Goal: Task Accomplishment & Management: Manage account settings

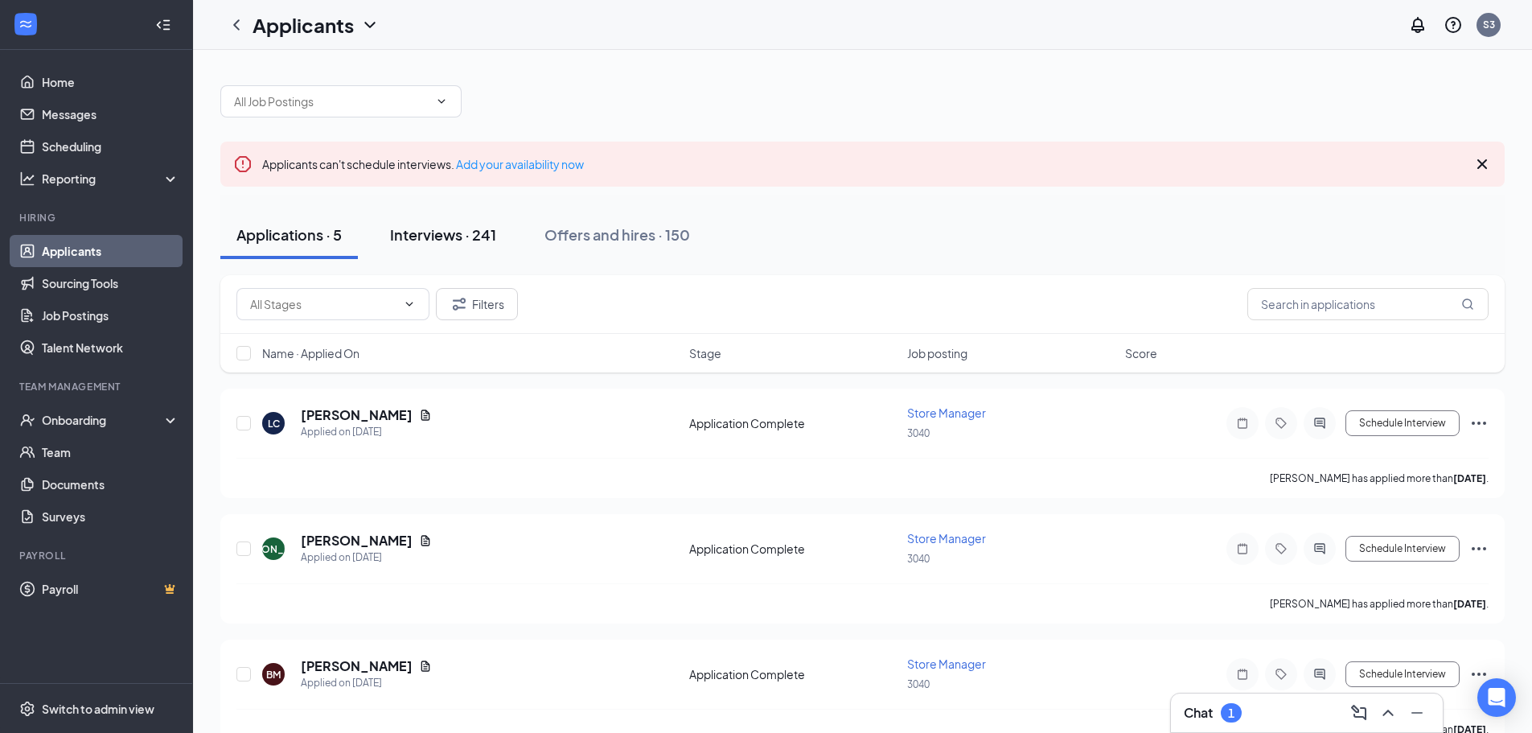
click at [434, 237] on div "Interviews · 241" at bounding box center [443, 234] width 106 height 20
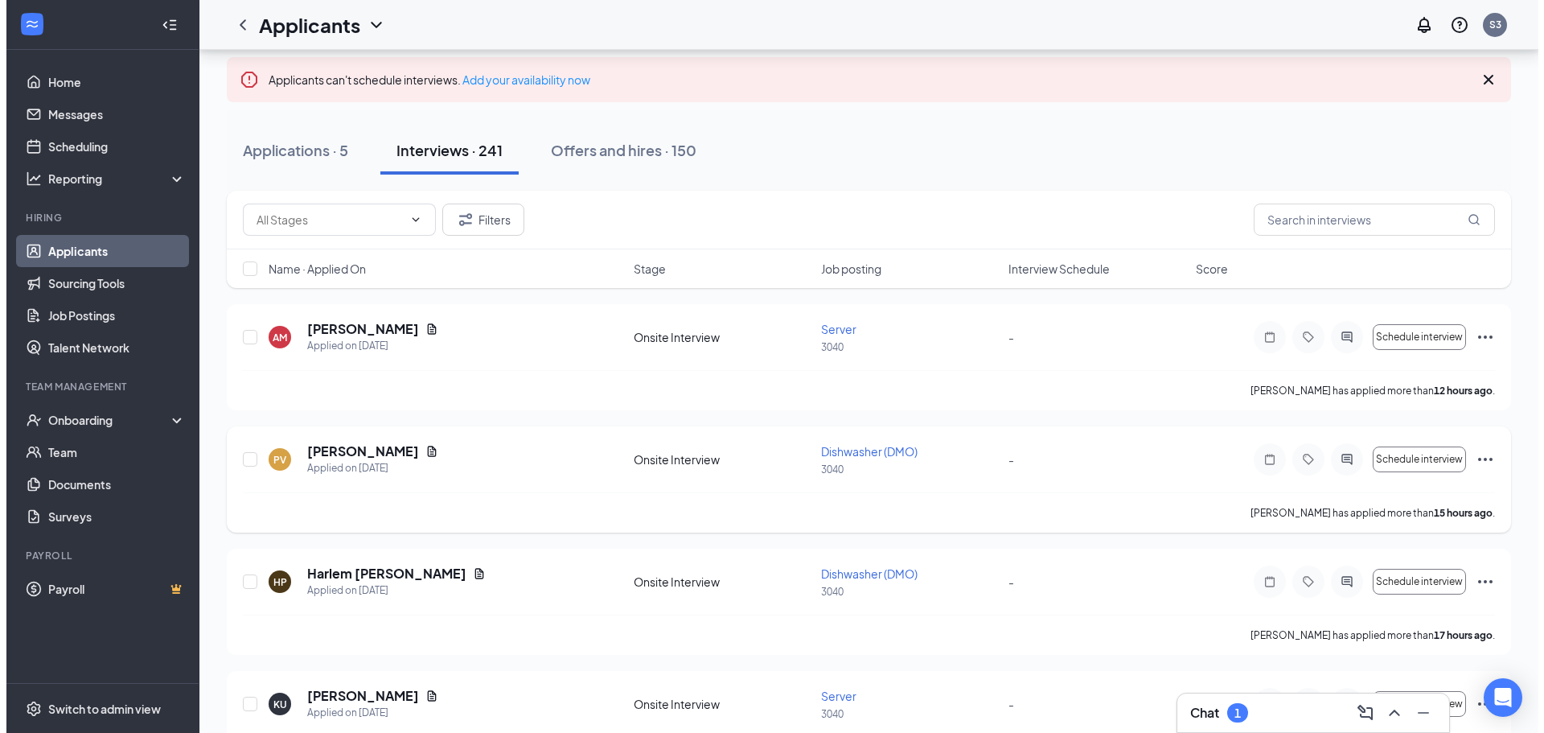
scroll to position [80, 0]
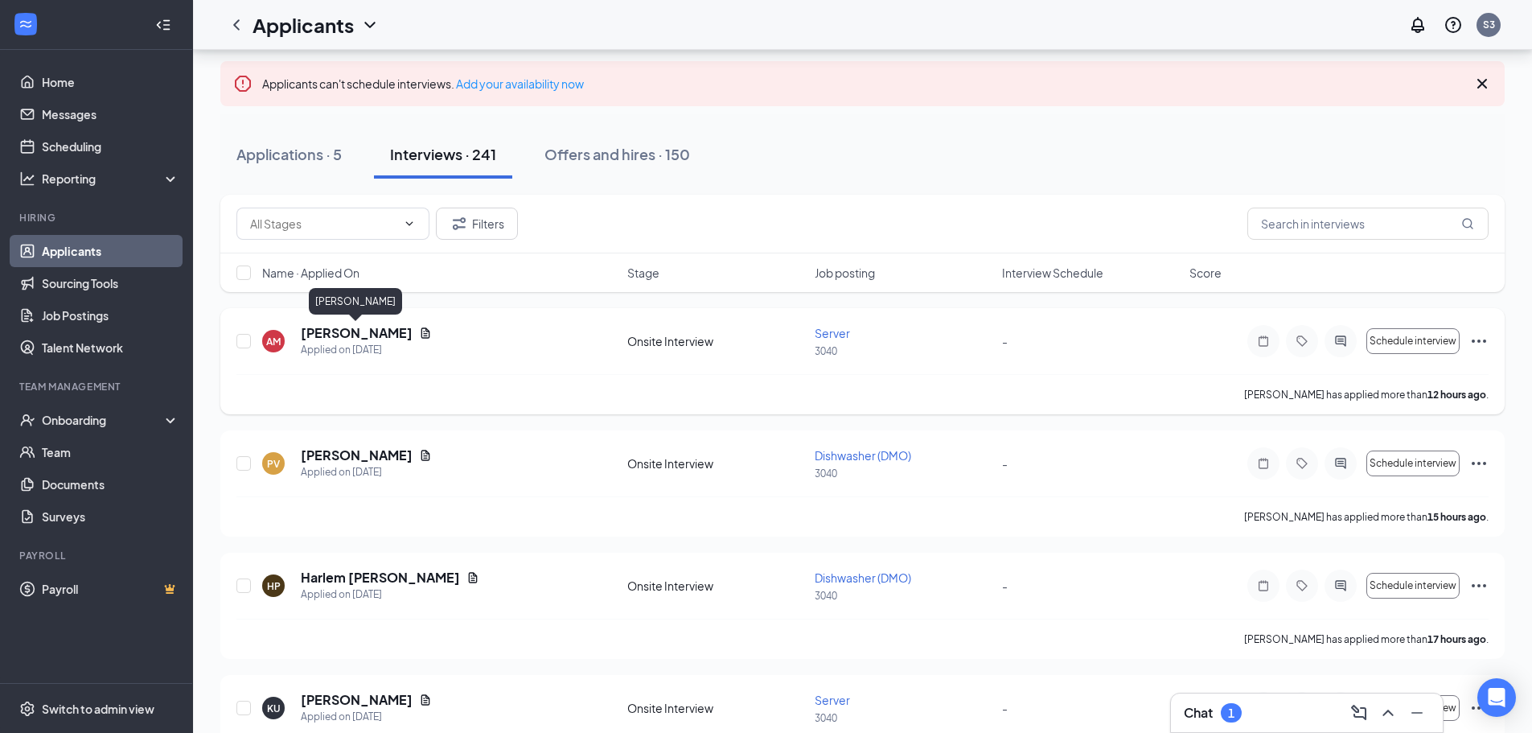
click at [375, 334] on h5 "[PERSON_NAME]" at bounding box center [357, 333] width 112 height 18
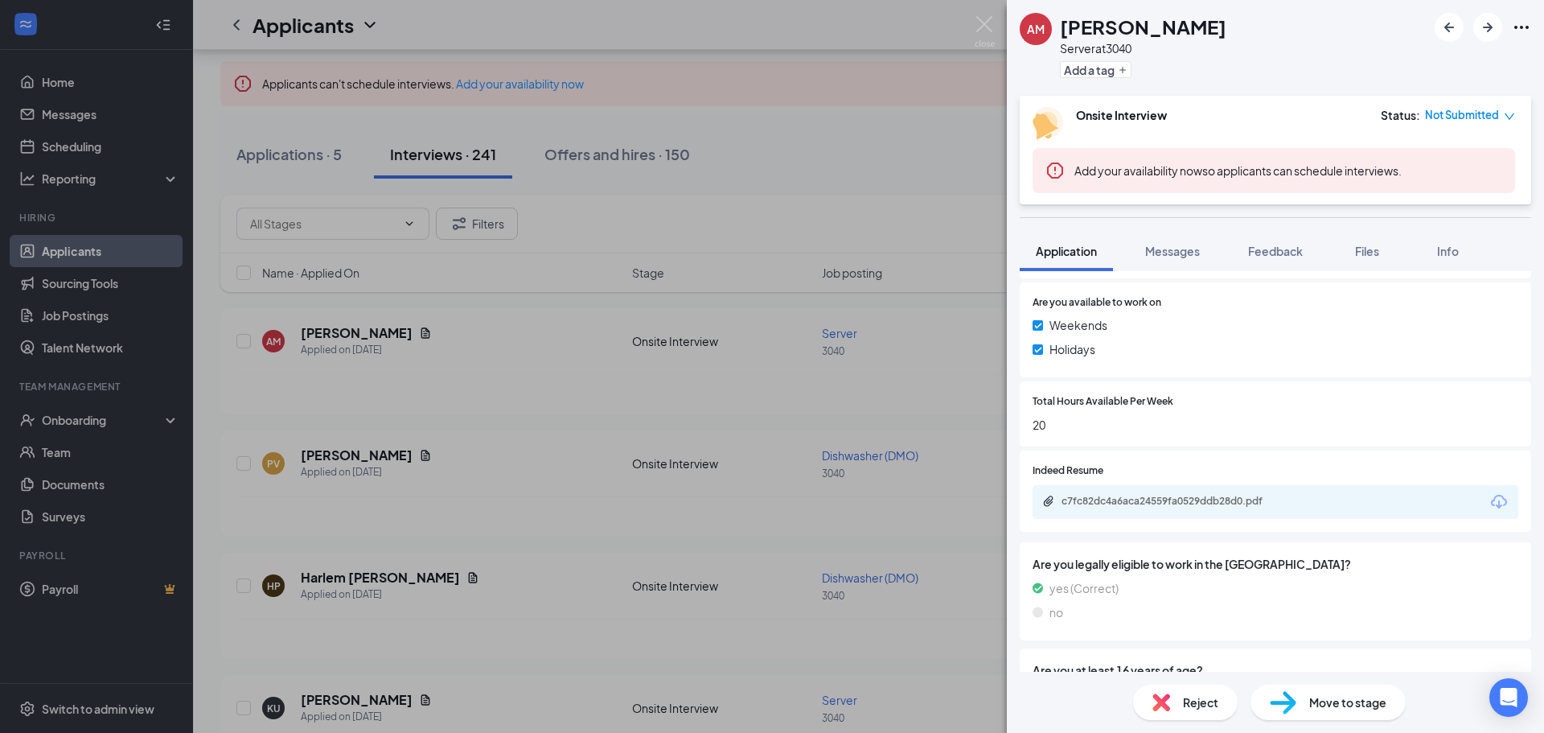
scroll to position [724, 0]
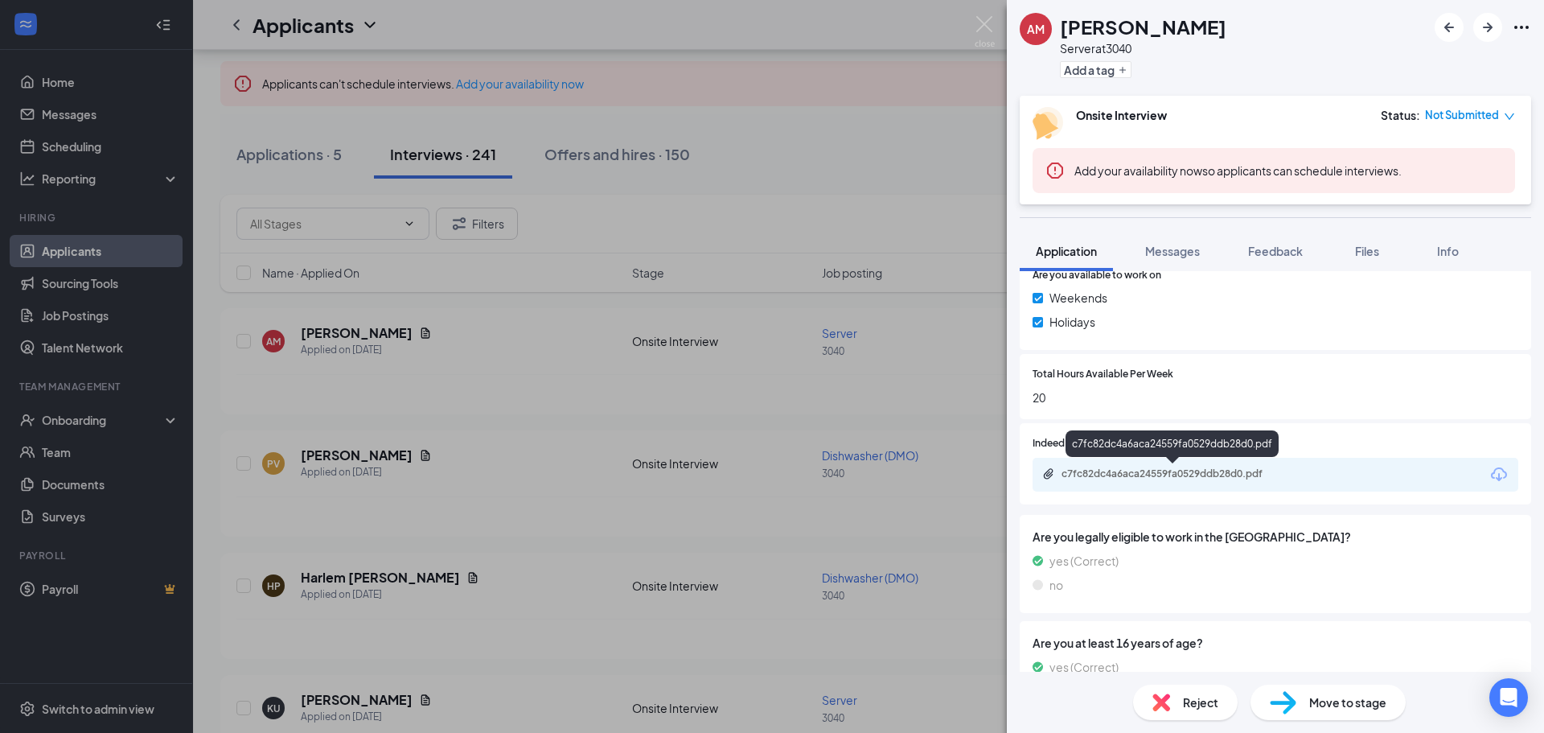
click at [1150, 479] on div "c7fc82dc4a6aca24559fa0529ddb28d0.pdf" at bounding box center [1172, 474] width 261 height 15
click at [863, 130] on div "AM [PERSON_NAME] Server at 3040 Add a tag Onsite Interview Status : Not Submitt…" at bounding box center [772, 366] width 1544 height 733
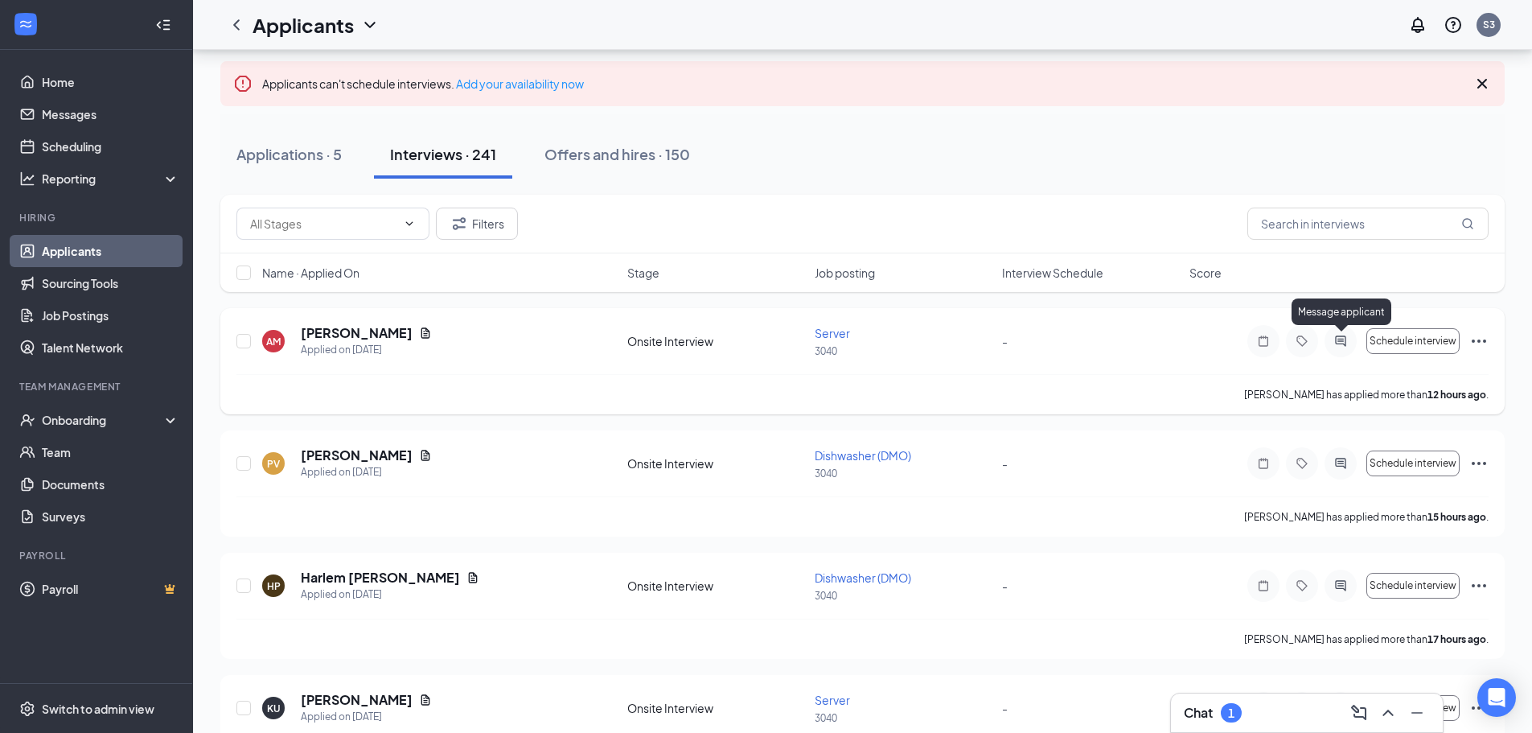
click at [1343, 346] on icon "ActiveChat" at bounding box center [1340, 341] width 19 height 13
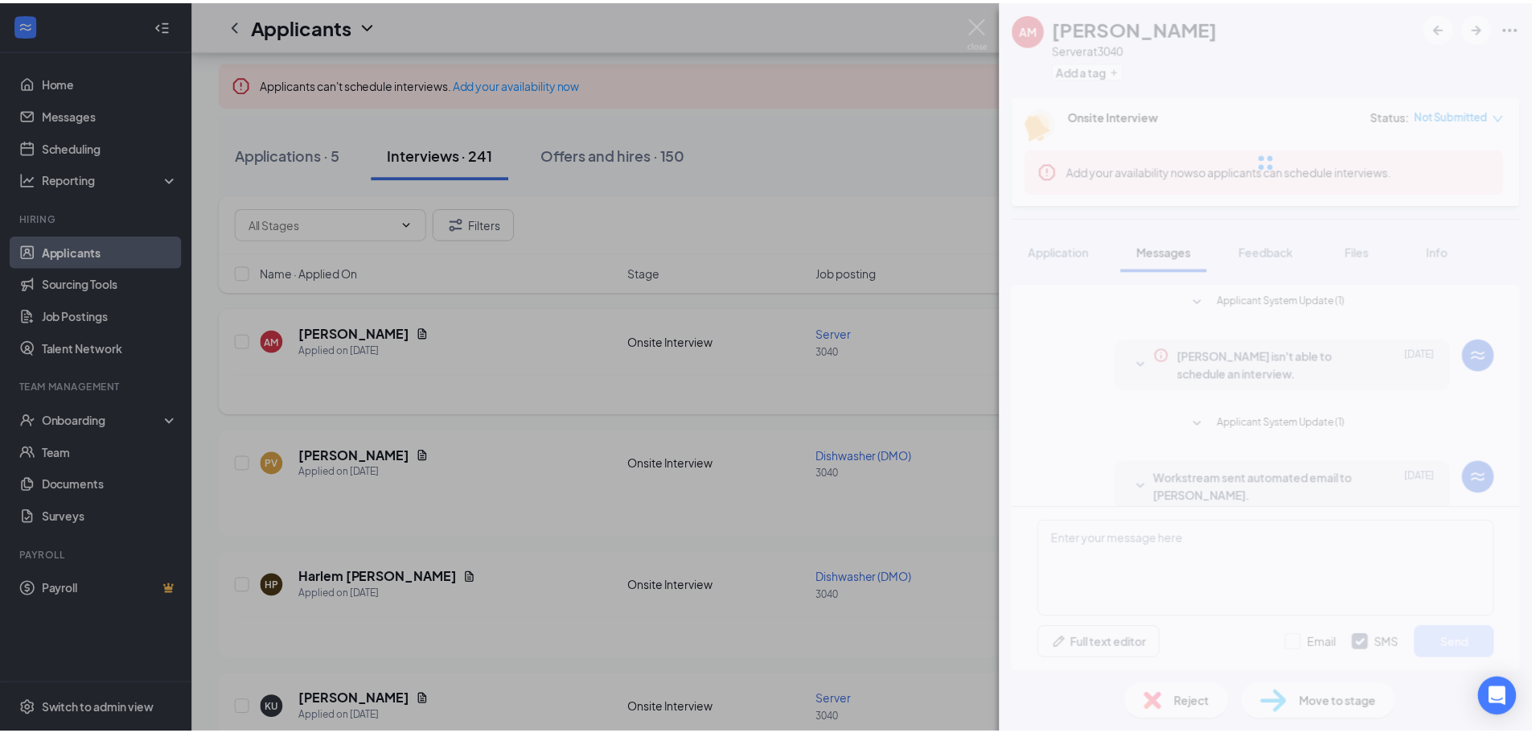
scroll to position [236, 0]
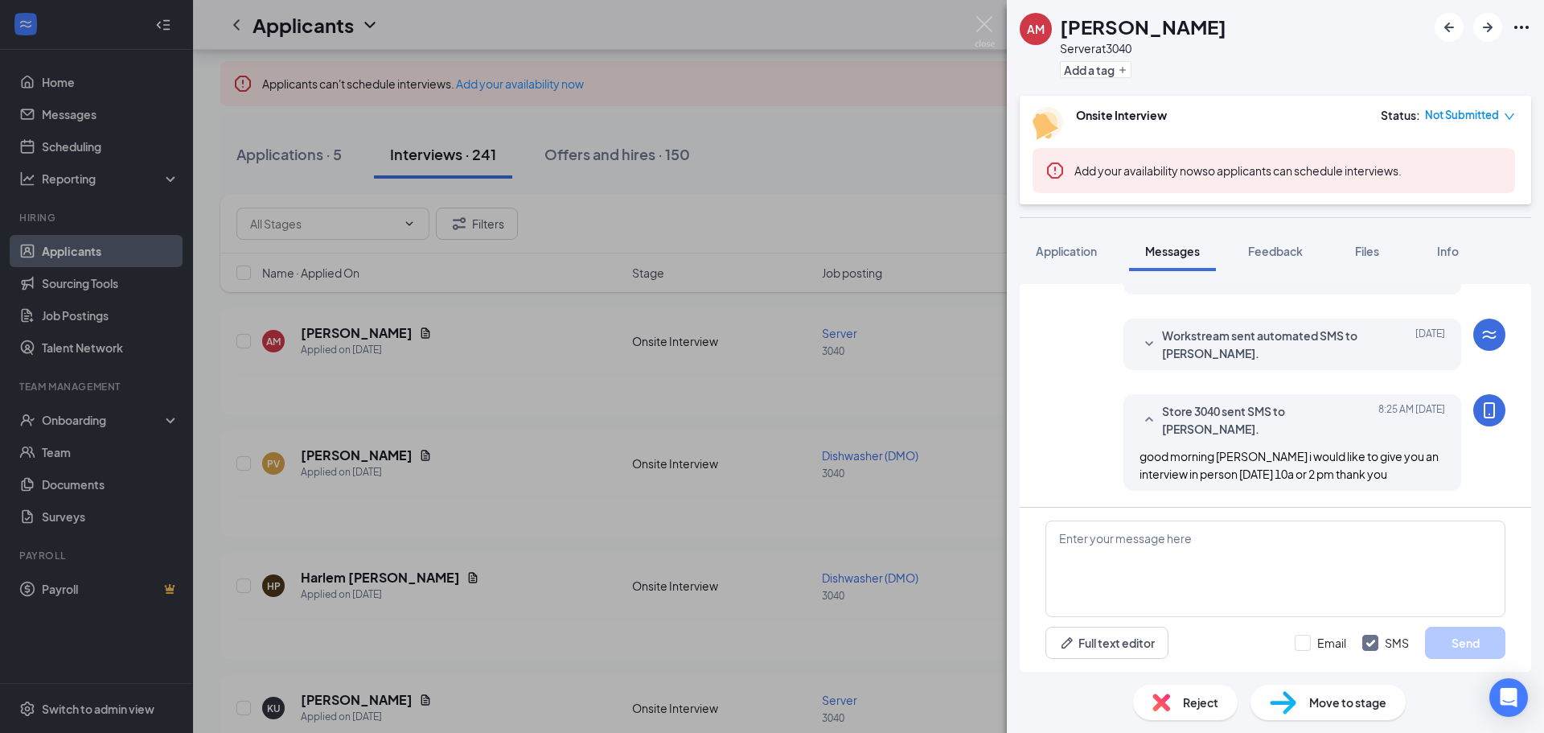
click at [911, 163] on div "AM [PERSON_NAME] Server at 3040 Add a tag Onsite Interview Status : Not Submitt…" at bounding box center [772, 366] width 1544 height 733
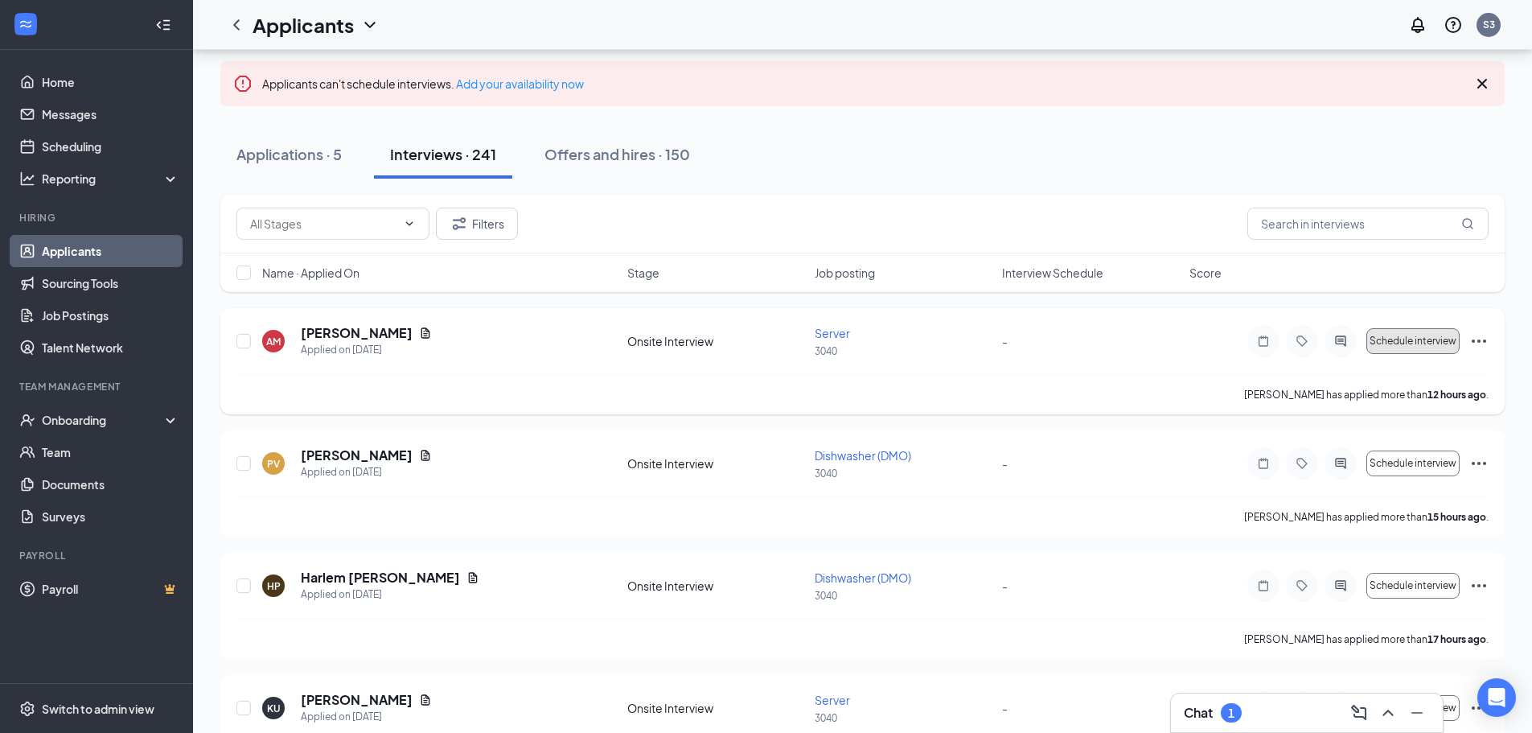
click at [1440, 343] on span "Schedule interview" at bounding box center [1413, 340] width 87 height 11
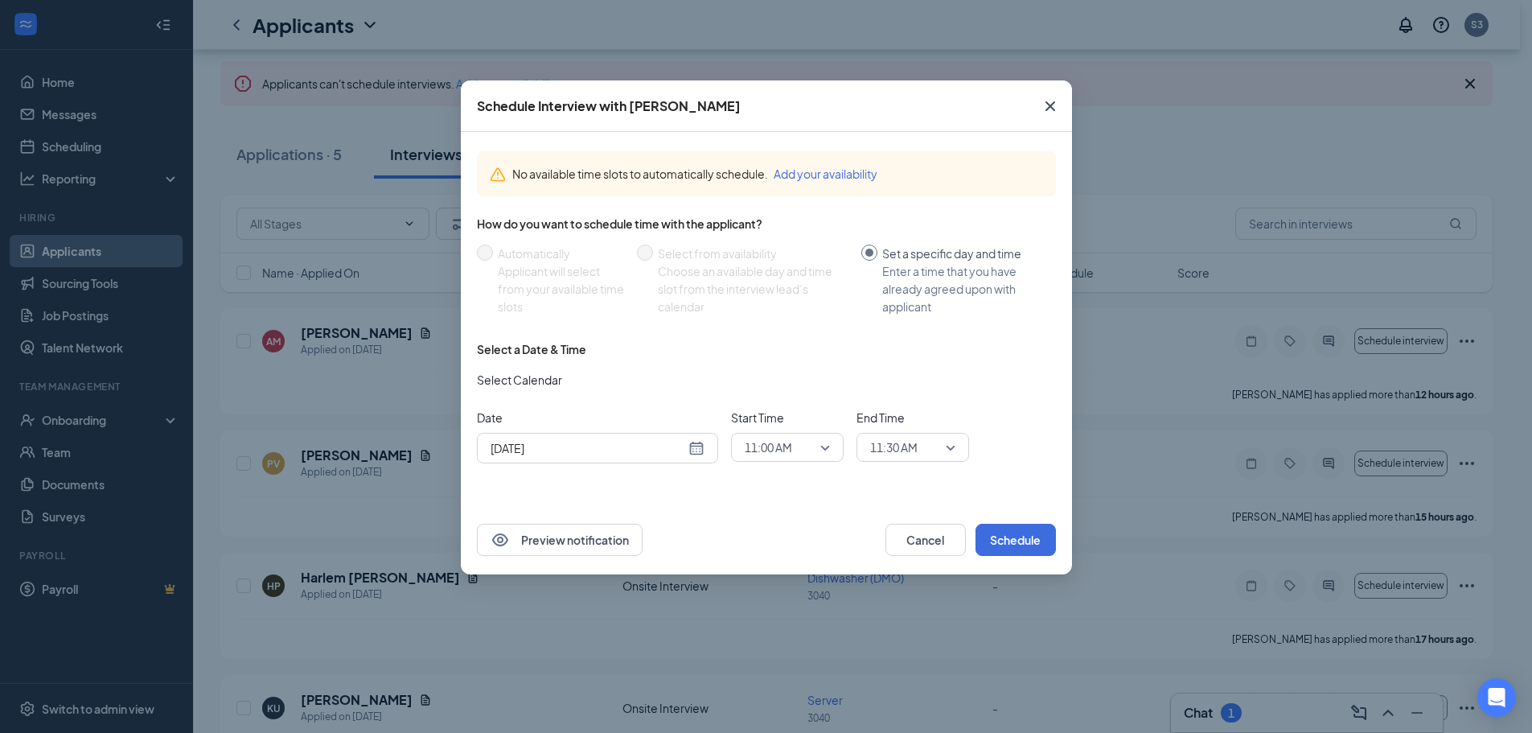
click at [1052, 107] on icon "Cross" at bounding box center [1050, 106] width 19 height 19
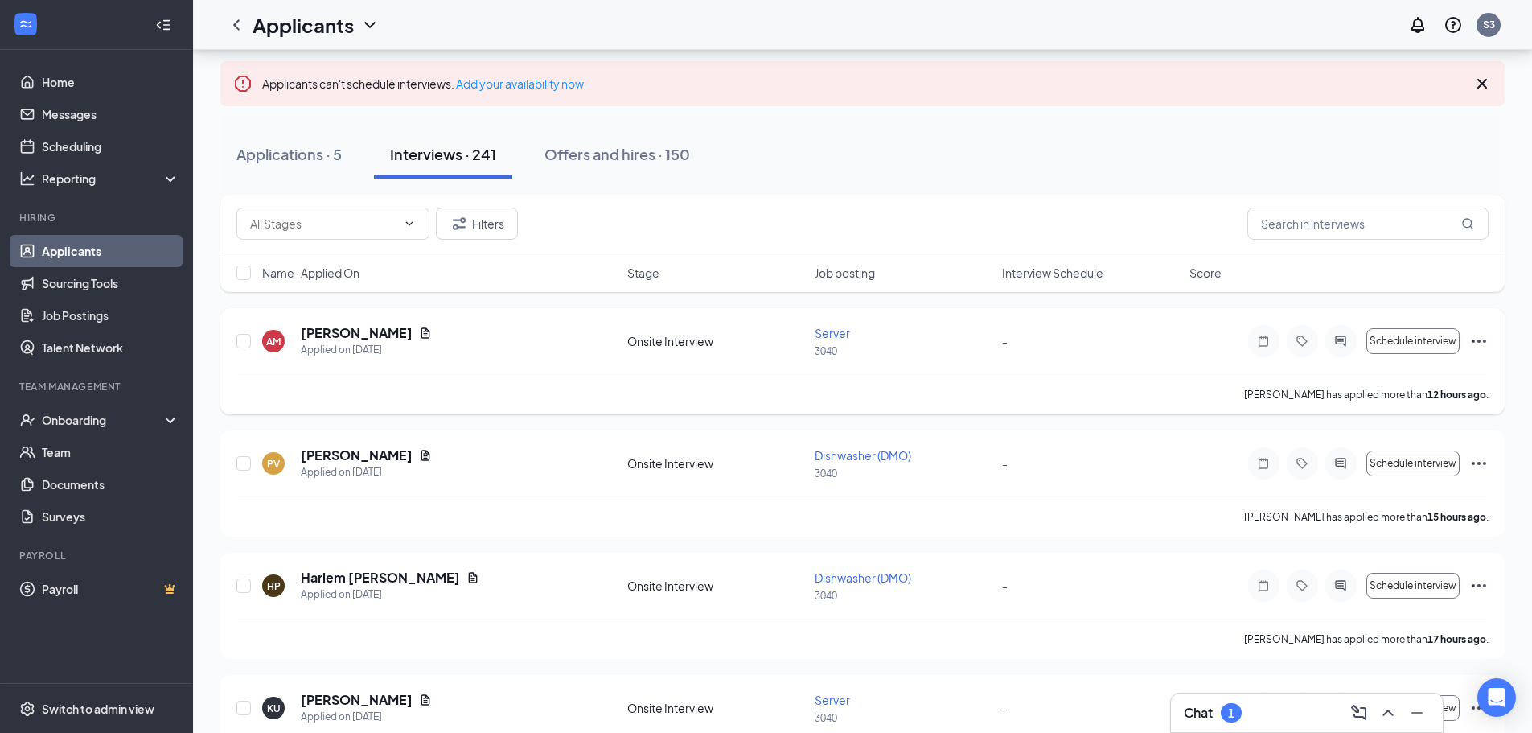
click at [1477, 339] on icon "Ellipses" at bounding box center [1478, 340] width 19 height 19
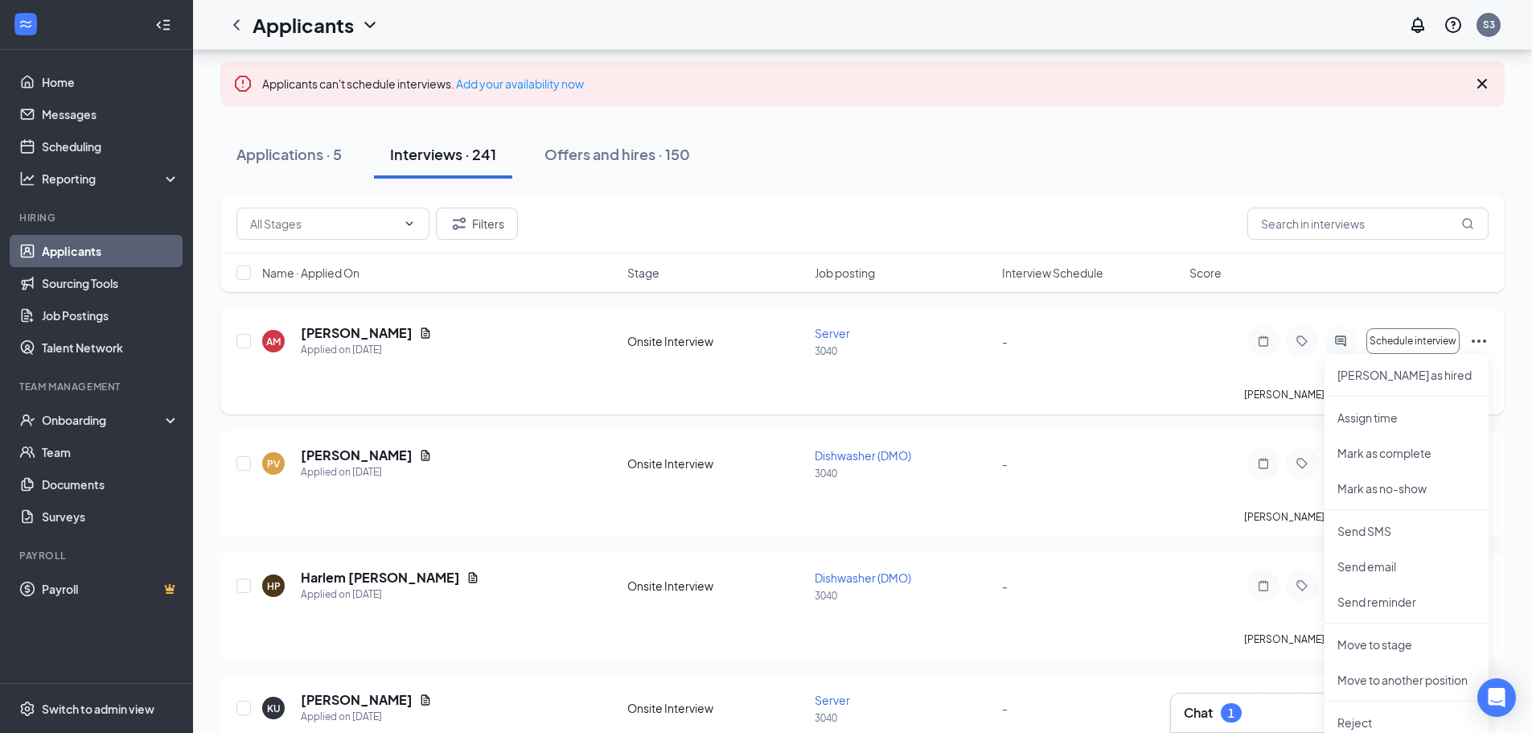
drag, startPoint x: 1185, startPoint y: 374, endPoint x: 1177, endPoint y: 363, distance: 12.7
click at [1184, 373] on div "AM [PERSON_NAME] Applied on [DATE] Onsite Interview Server 3040 - Schedule inte…" at bounding box center [862, 361] width 1284 height 106
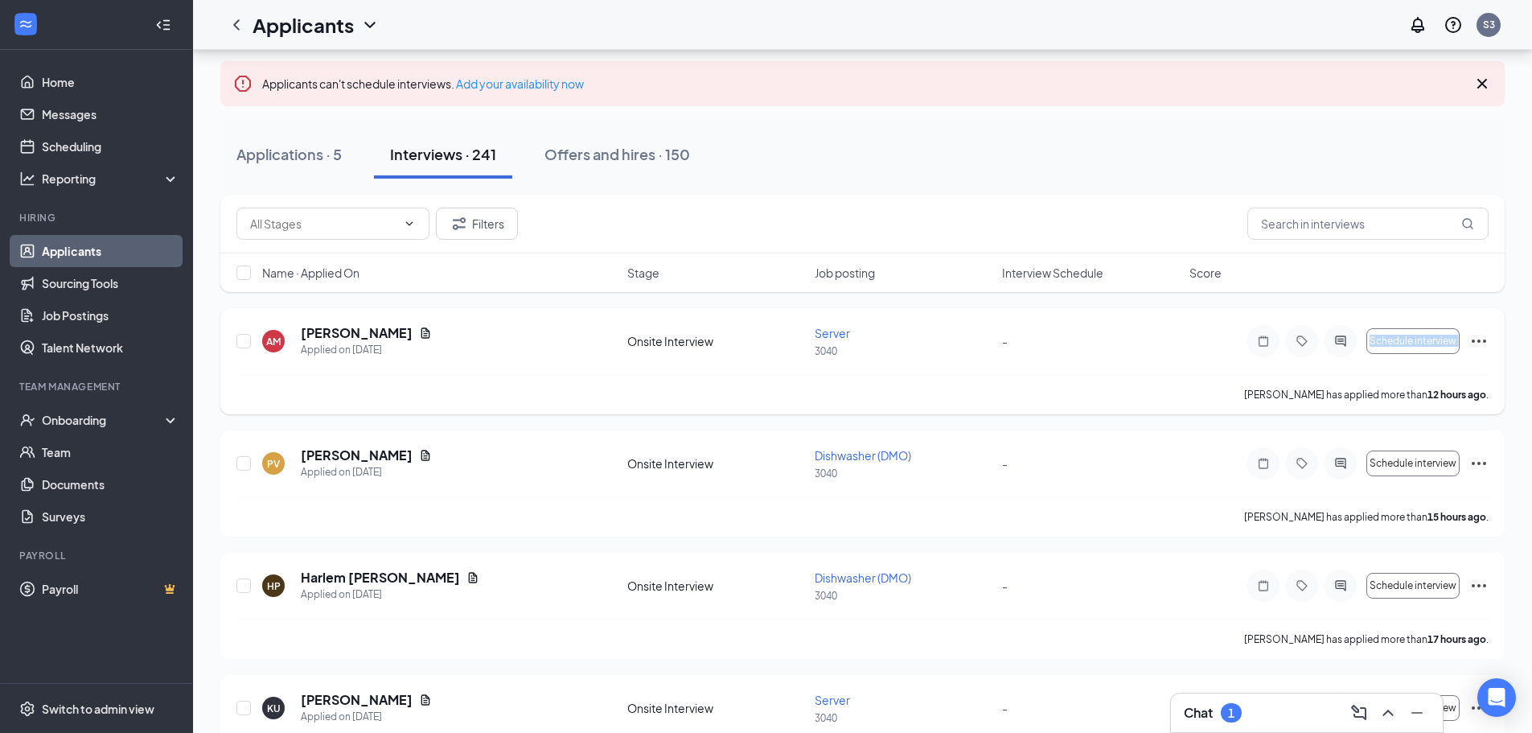
click at [1177, 363] on div "AM [PERSON_NAME] Applied on [DATE] Onsite Interview Server 3040 - Schedule inte…" at bounding box center [862, 349] width 1252 height 50
click at [97, 419] on div "Onboarding" at bounding box center [104, 420] width 124 height 16
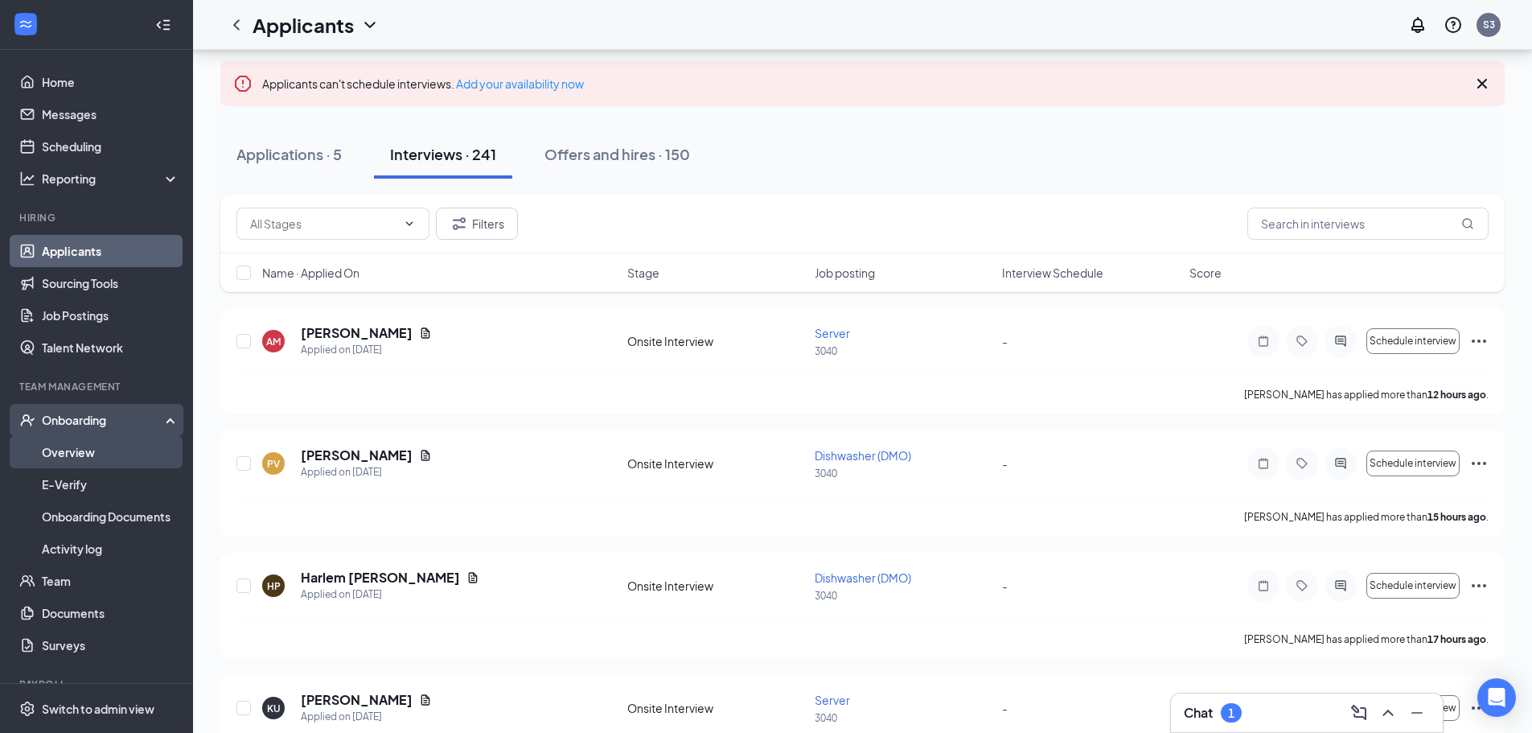
click at [86, 456] on link "Overview" at bounding box center [111, 452] width 138 height 32
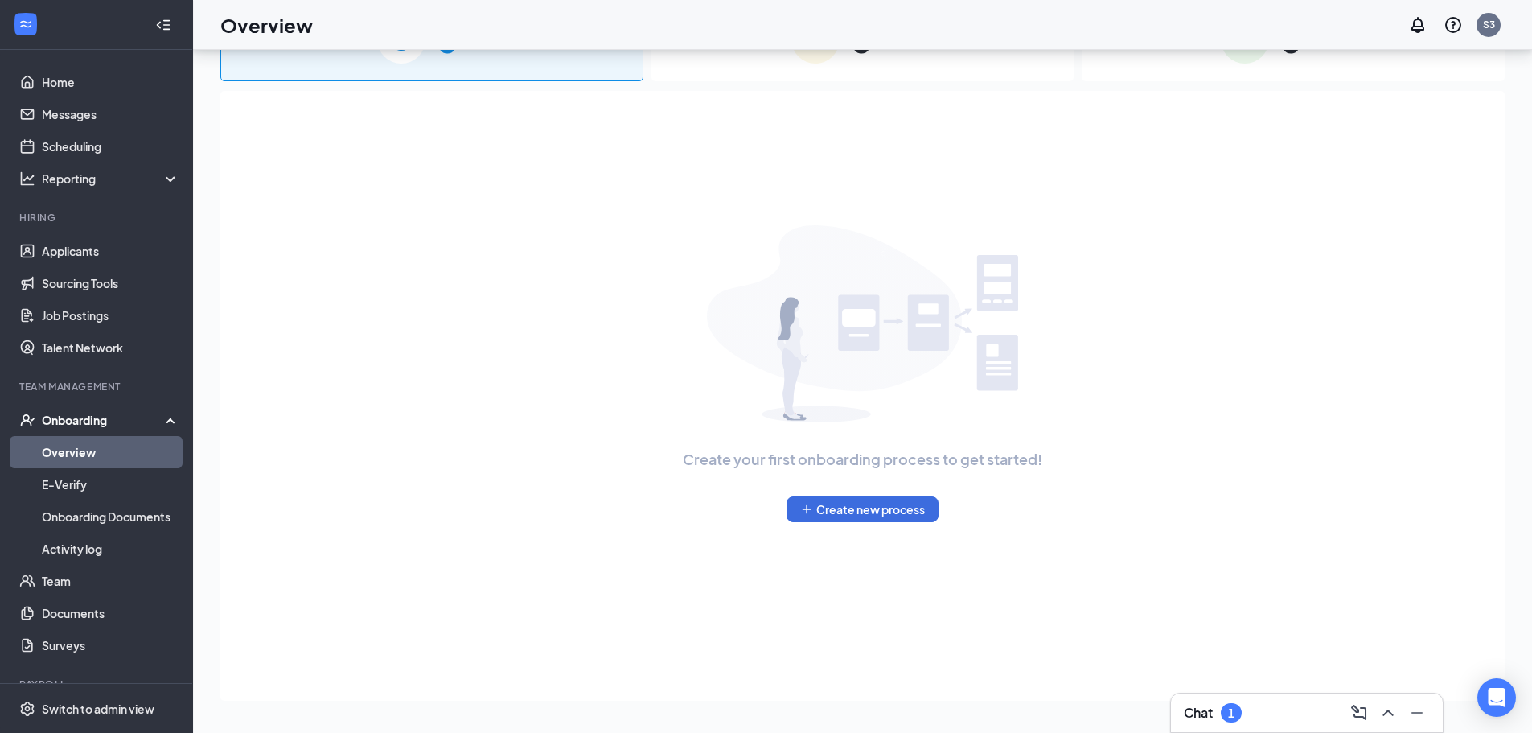
scroll to position [72, 0]
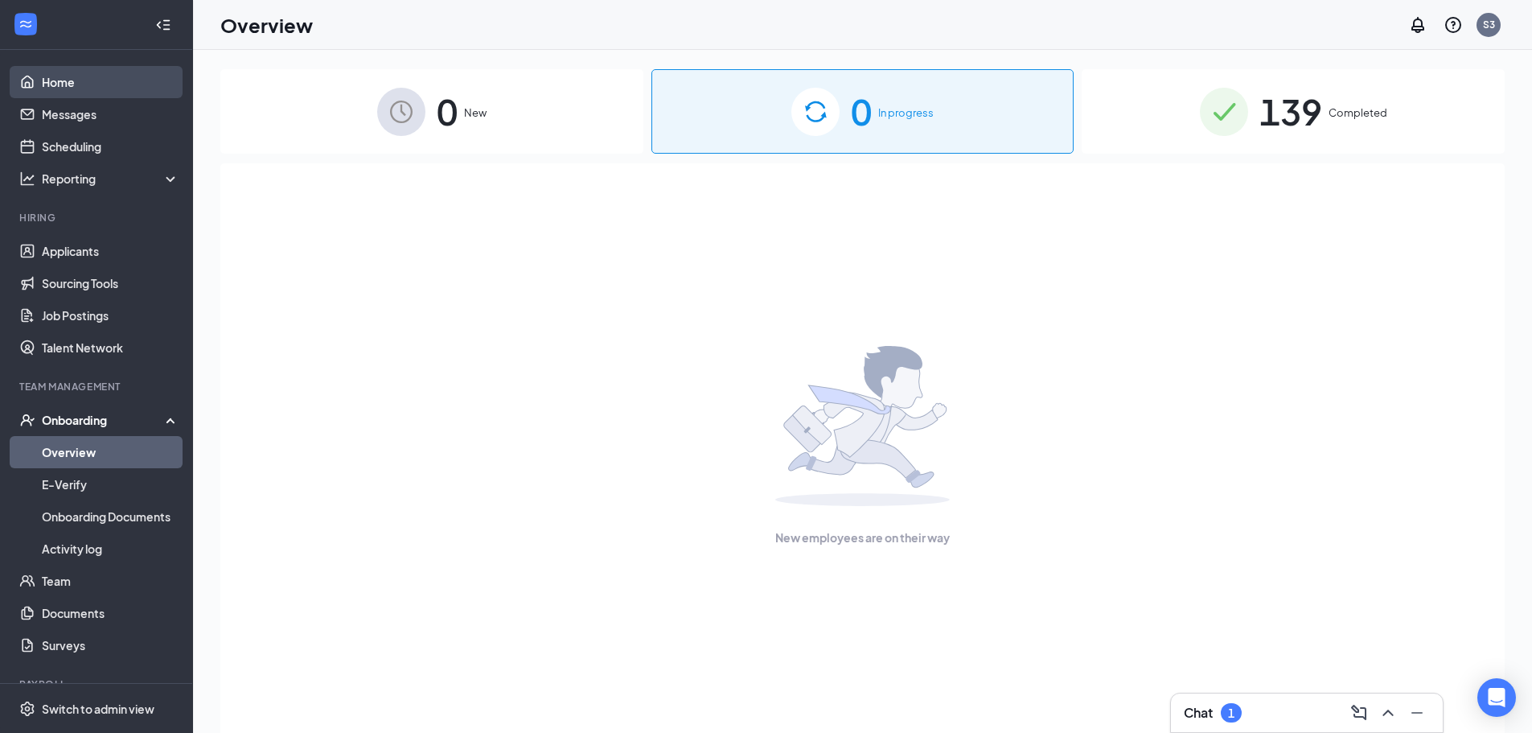
click at [107, 69] on link "Home" at bounding box center [111, 82] width 138 height 32
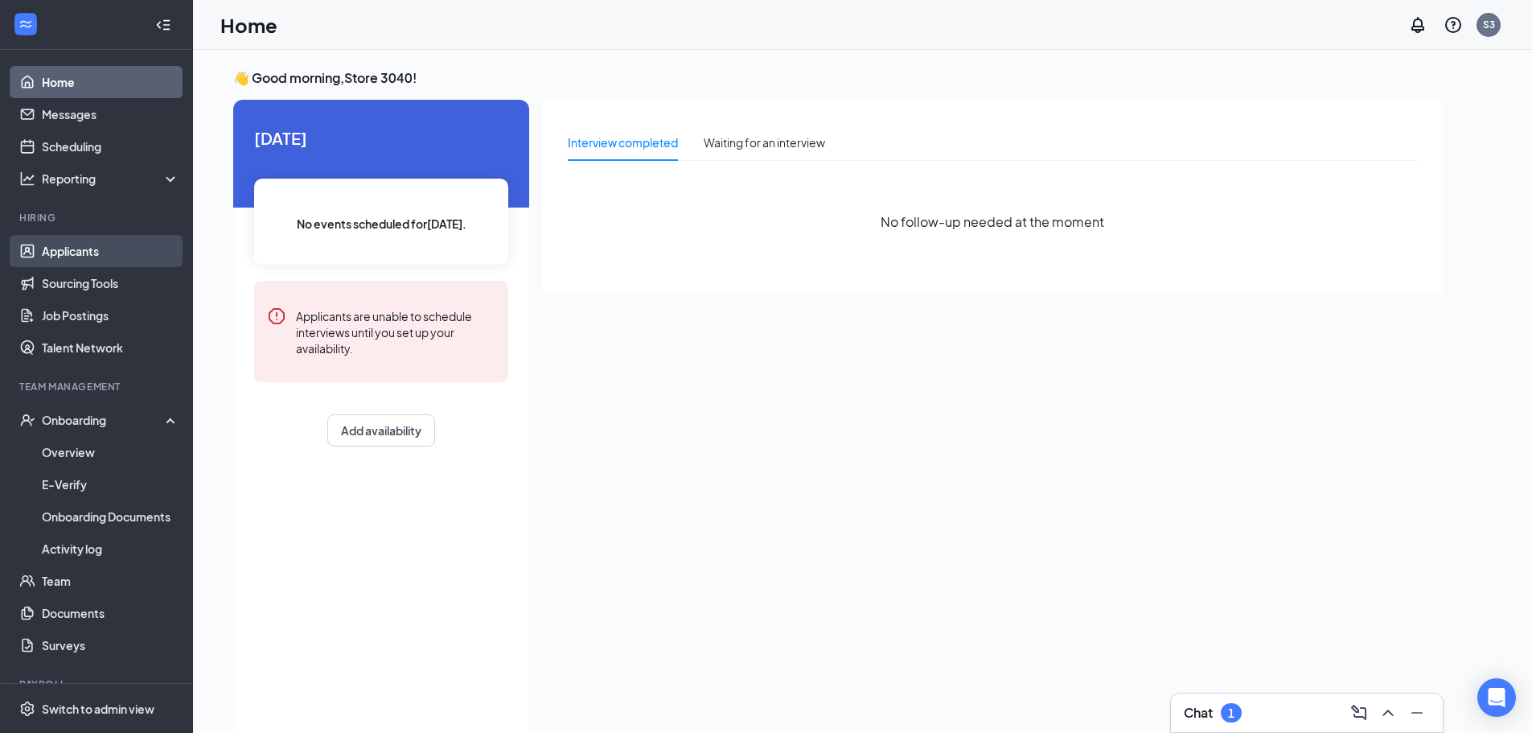
click at [69, 248] on link "Applicants" at bounding box center [111, 251] width 138 height 32
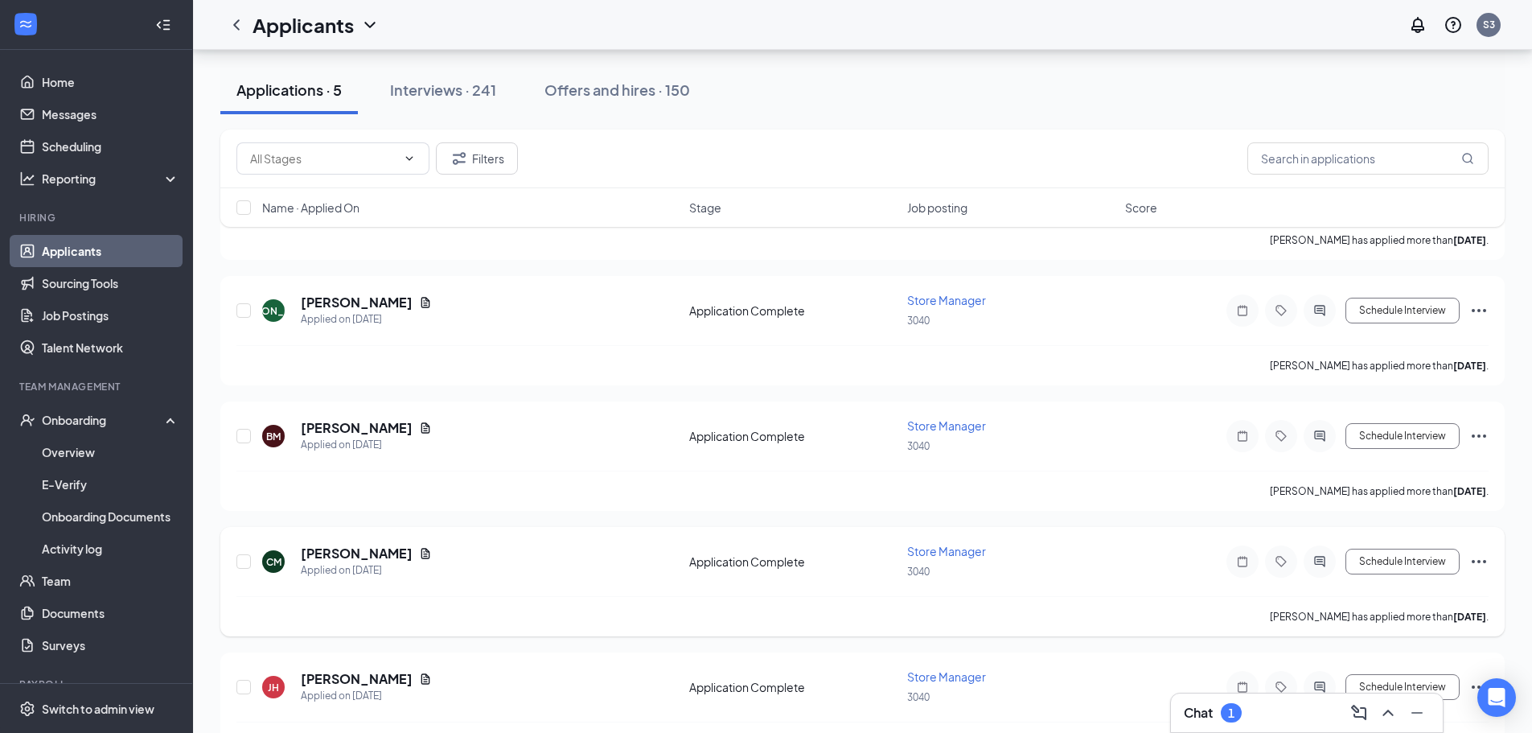
scroll to position [286, 0]
